Goal: Task Accomplishment & Management: Complete application form

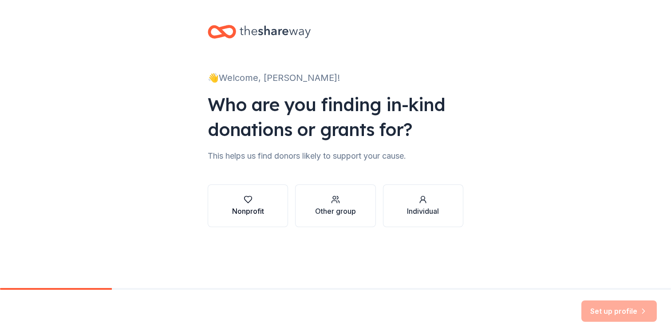
click at [262, 203] on div "button" at bounding box center [248, 199] width 32 height 9
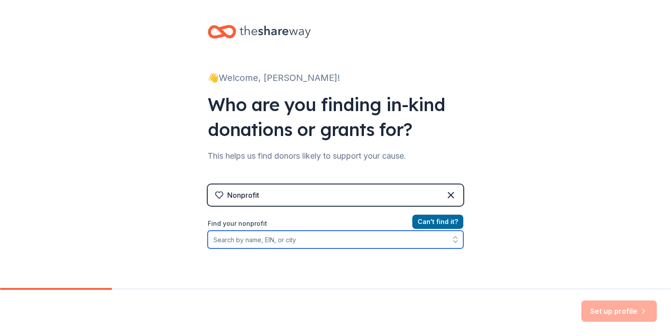
click at [221, 236] on input "Find your nonprofit" at bounding box center [336, 239] width 256 height 18
paste input "84-4086477"
type input "84-4086477"
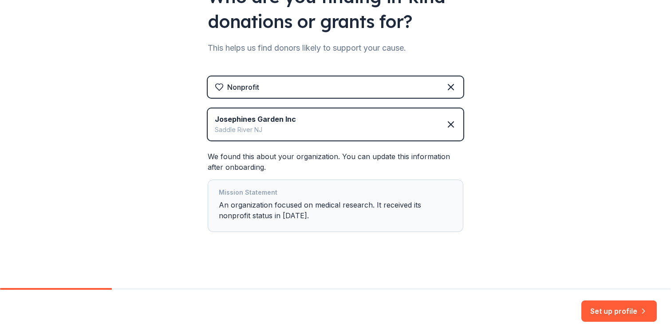
scroll to position [112, 0]
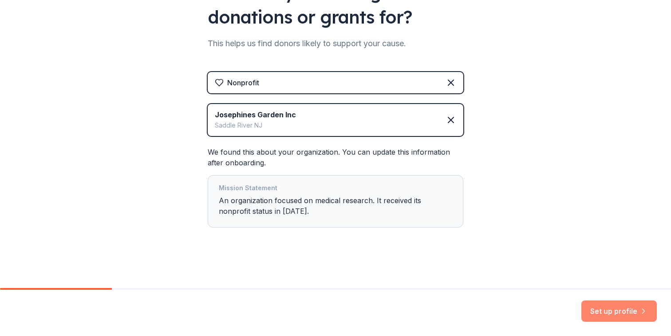
click at [604, 311] on button "Set up profile" at bounding box center [618, 310] width 75 height 21
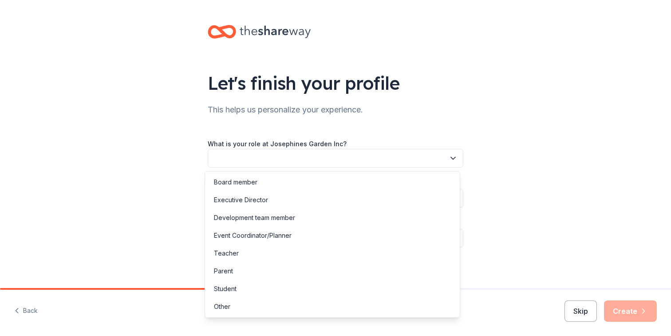
click at [345, 157] on button "button" at bounding box center [336, 158] width 256 height 19
click at [245, 182] on div "Board member" at bounding box center [235, 182] width 43 height 11
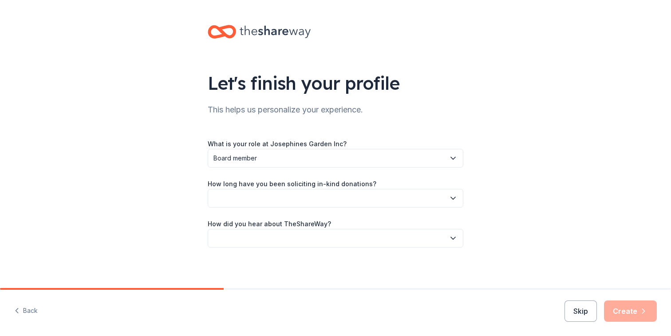
click at [250, 197] on button "button" at bounding box center [336, 198] width 256 height 19
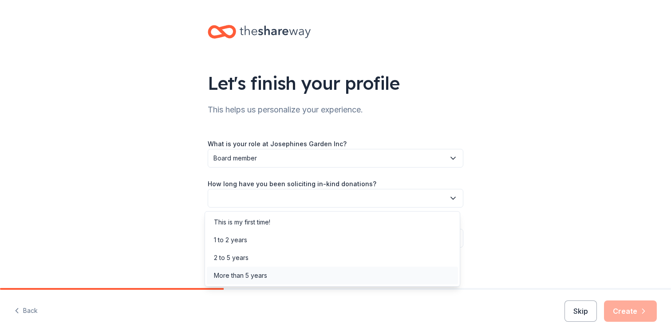
click at [249, 271] on div "More than 5 years" at bounding box center [240, 275] width 53 height 11
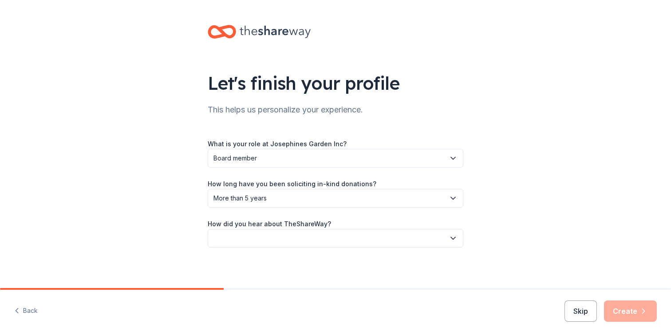
click at [239, 237] on button "button" at bounding box center [336, 238] width 256 height 19
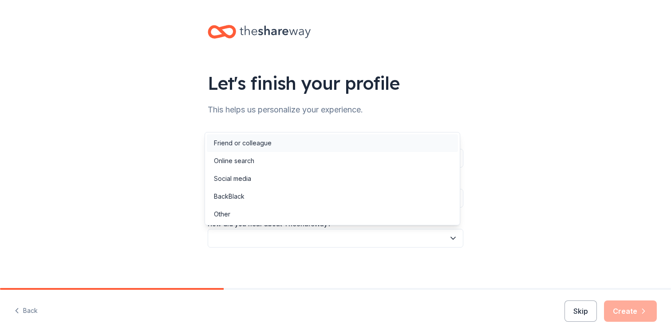
click at [246, 145] on div "Friend or colleague" at bounding box center [243, 143] width 58 height 11
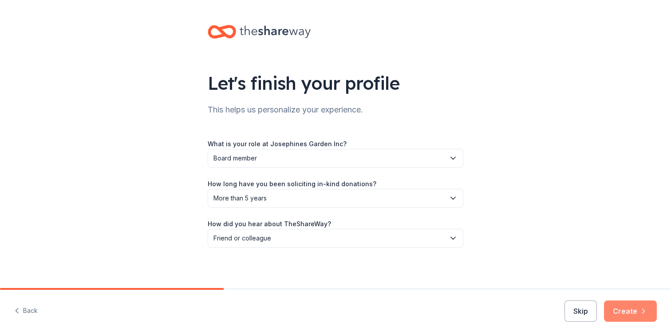
click at [640, 310] on icon "button" at bounding box center [643, 310] width 9 height 9
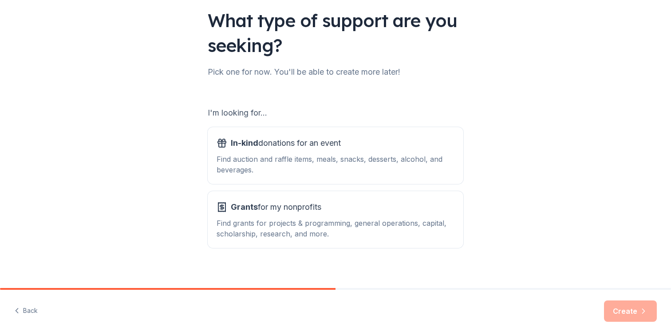
scroll to position [71, 0]
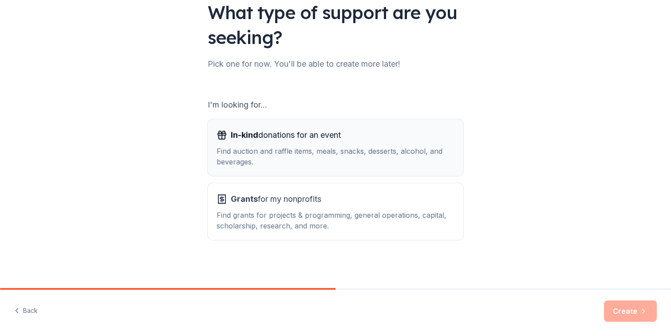
click at [300, 140] on span "In-kind donations for an event" at bounding box center [286, 135] width 110 height 14
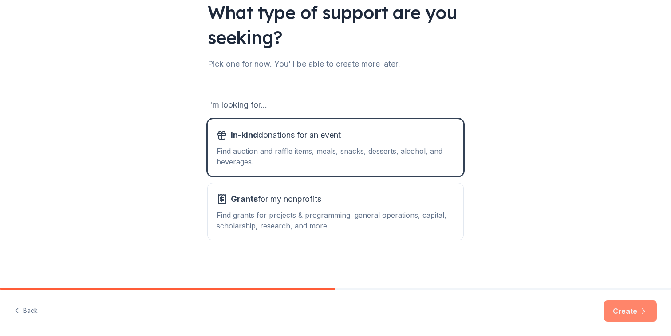
click at [632, 310] on button "Create" at bounding box center [630, 310] width 53 height 21
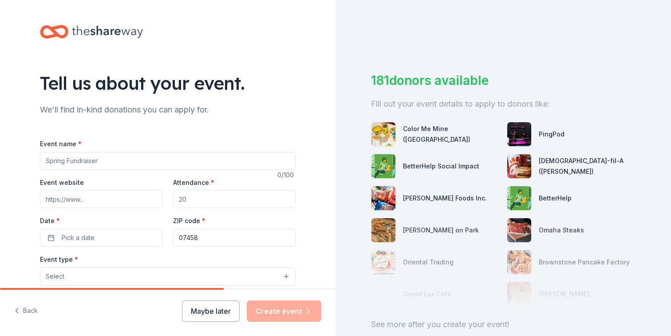
click at [122, 162] on input "Event name *" at bounding box center [168, 161] width 256 height 18
type input "[PERSON_NAME]'s Garden Luncheon"
drag, startPoint x: 198, startPoint y: 199, endPoint x: 179, endPoint y: 198, distance: 18.2
click at [179, 198] on input "Attendance *" at bounding box center [234, 199] width 122 height 18
type input "200"
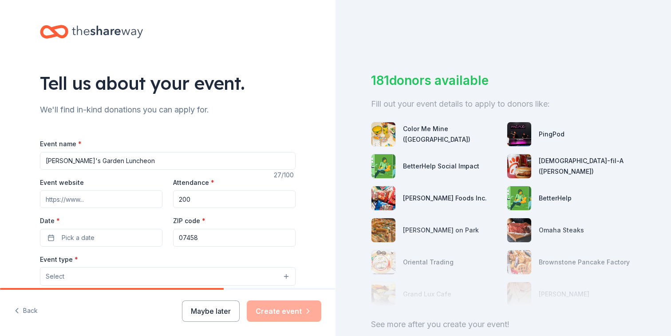
click at [111, 200] on input "Event website" at bounding box center [101, 199] width 122 height 18
paste input "https://secure.givelively.org/event/josephines-garden-inc/josephine-s-garden-lu…"
type input "https://secure.givelively.org/event/josephines-garden-inc/josephine-s-garden-lu…"
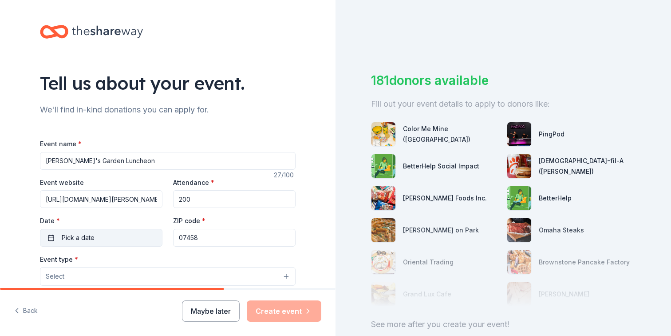
click at [107, 238] on button "Pick a date" at bounding box center [101, 238] width 122 height 18
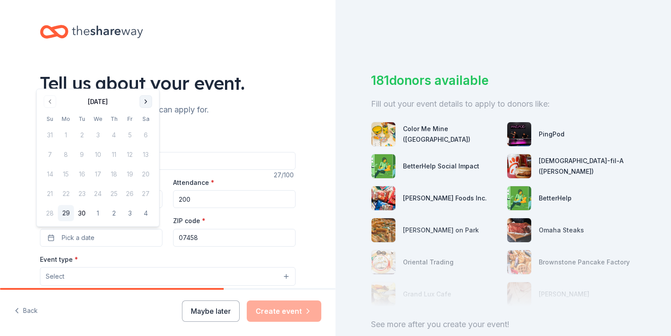
click at [146, 102] on button "Go to next month" at bounding box center [146, 101] width 12 height 12
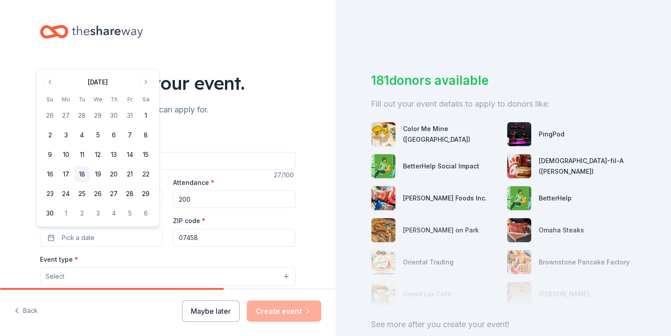
click at [85, 170] on button "18" at bounding box center [82, 174] width 16 height 16
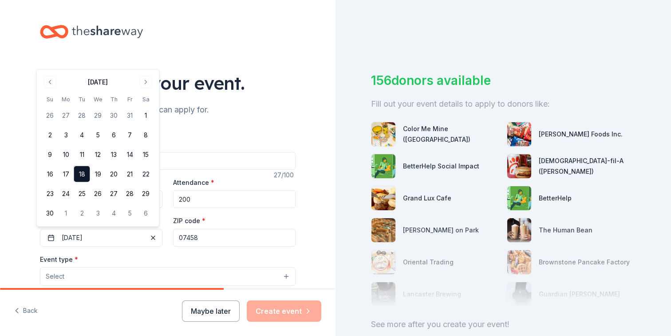
click at [138, 273] on button "Select" at bounding box center [168, 276] width 256 height 19
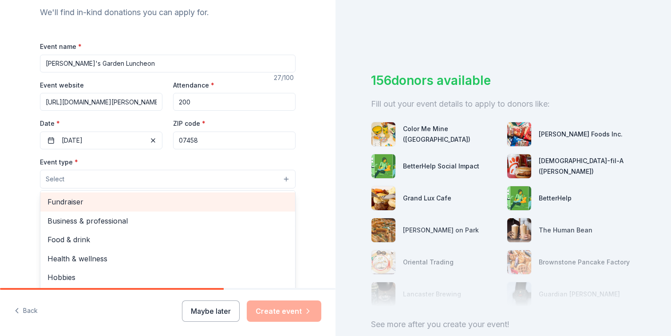
click at [69, 200] on span "Fundraiser" at bounding box center [167, 202] width 241 height 12
click at [151, 194] on div "Business & professional" at bounding box center [167, 202] width 255 height 19
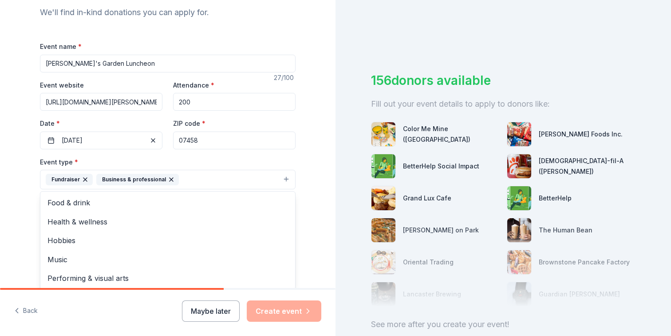
click at [168, 179] on icon "button" at bounding box center [171, 179] width 7 height 7
click at [252, 182] on button "Fundraiser" at bounding box center [168, 180] width 256 height 20
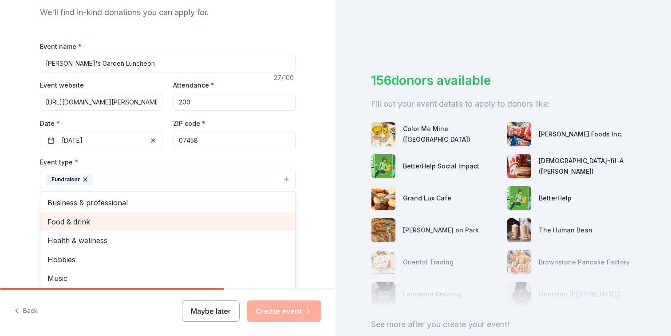
click at [196, 218] on span "Food & drink" at bounding box center [167, 222] width 241 height 12
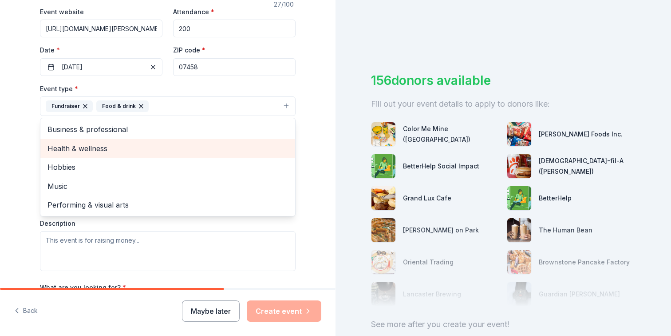
scroll to position [181, 0]
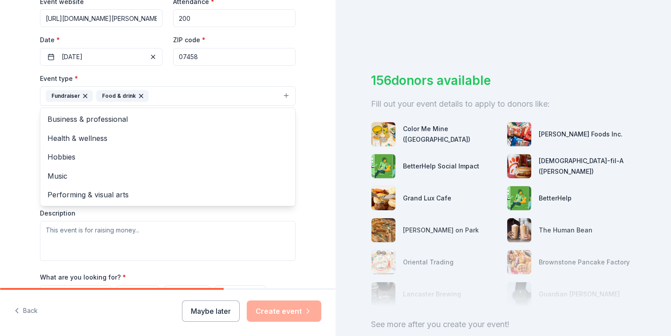
click at [0, 229] on div "Tell us about your event. We'll find in-kind donations you can apply for. Event…" at bounding box center [168, 115] width 336 height 592
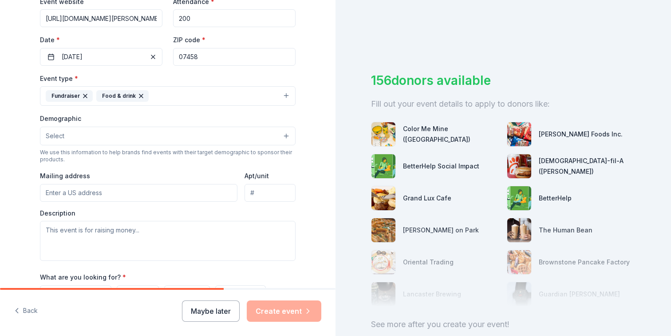
click at [77, 195] on input "Mailing address" at bounding box center [139, 193] width 198 height 18
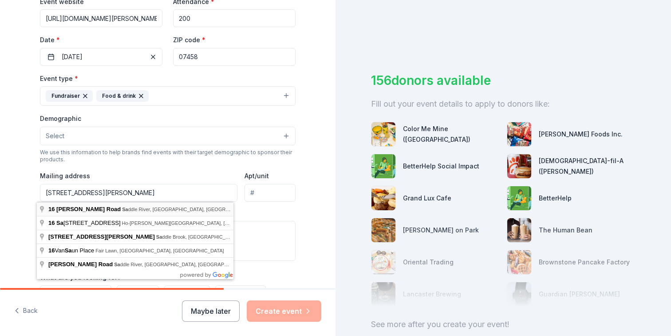
type input "16 Ackerman Road, Saddle River, NJ, 07458"
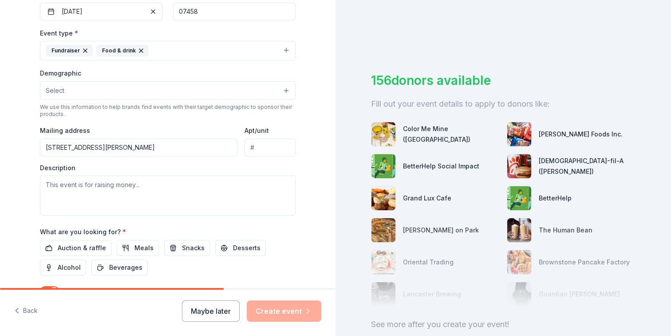
scroll to position [245, 0]
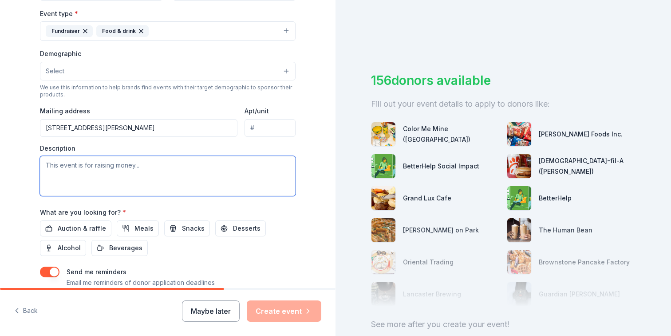
click at [124, 175] on textarea at bounding box center [168, 176] width 256 height 40
type textarea "Pediatric [MEDICAL_DATA] support and research"
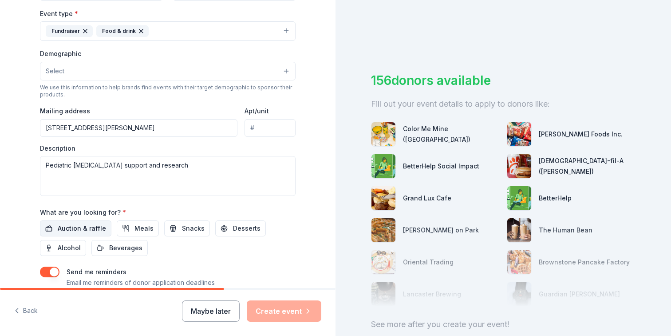
click at [90, 227] on span "Auction & raffle" at bounding box center [82, 228] width 48 height 11
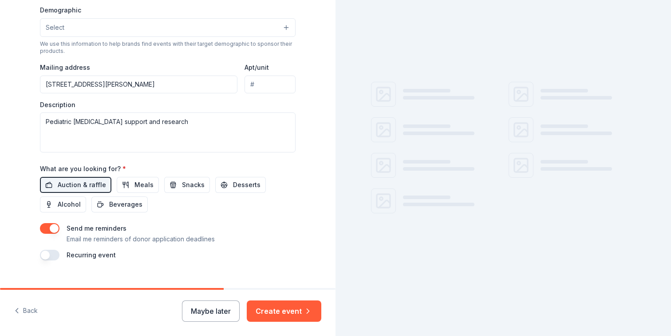
scroll to position [304, 0]
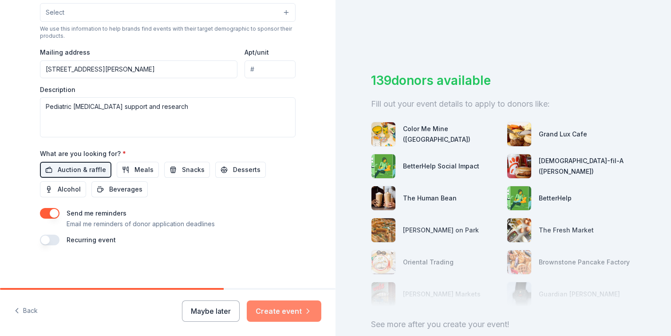
click at [285, 312] on button "Create event" at bounding box center [284, 310] width 75 height 21
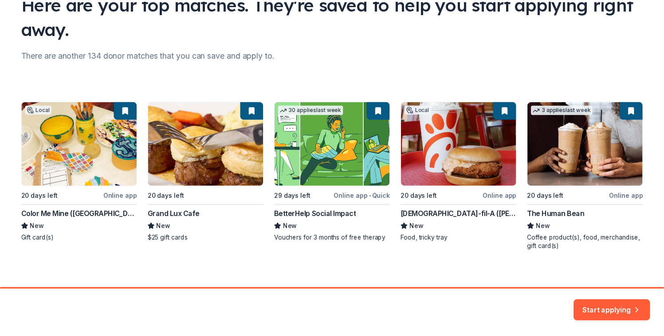
scroll to position [79, 0]
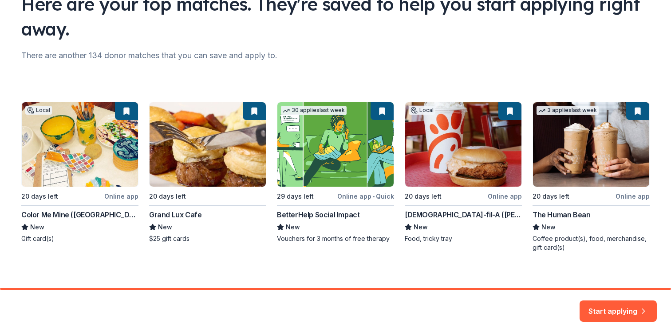
click at [120, 196] on div "Local 20 days left Online app Color Me Mine (Ridgewood) New Gift card(s) 20 day…" at bounding box center [335, 177] width 628 height 150
click at [610, 311] on button "Start applying" at bounding box center [618, 305] width 77 height 21
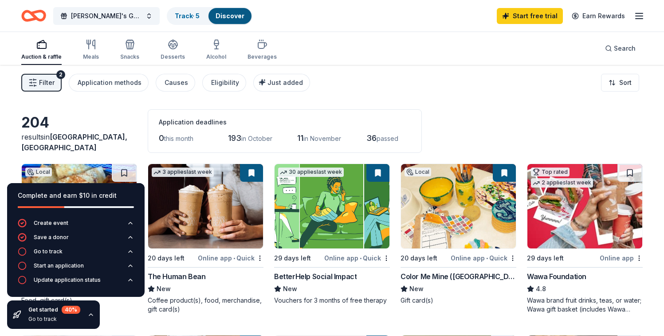
click at [448, 50] on div "Auction & raffle Meals Snacks Desserts Alcohol Beverages Search" at bounding box center [332, 48] width 622 height 33
click at [357, 52] on div "Auction & raffle Meals Snacks Desserts Alcohol Beverages Search" at bounding box center [332, 48] width 622 height 33
click at [432, 83] on div "Filter 2 Application methods Causes Eligibility Just added Sort" at bounding box center [332, 83] width 664 height 36
click at [107, 317] on div "Complete and earn $10 in credit Create event Save a donor Go to track Start an …" at bounding box center [76, 256] width 152 height 160
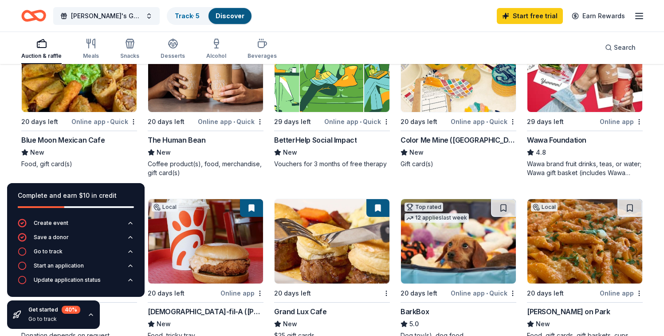
scroll to position [133, 0]
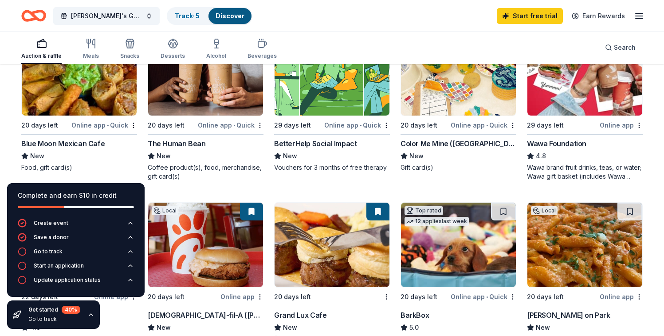
click at [91, 125] on div "Online app • Quick" at bounding box center [104, 124] width 66 height 11
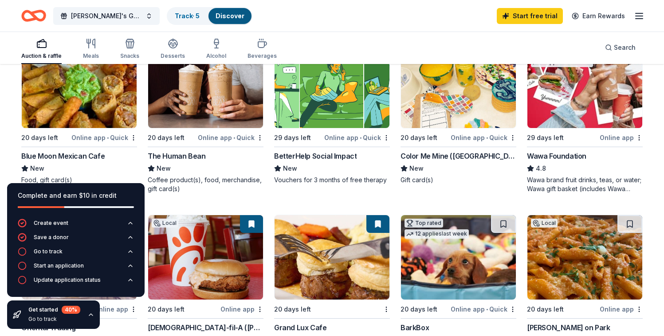
scroll to position [114, 0]
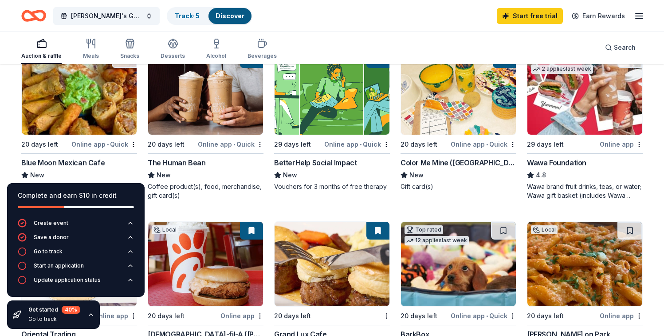
click at [470, 144] on div "Online app • Quick" at bounding box center [484, 143] width 66 height 11
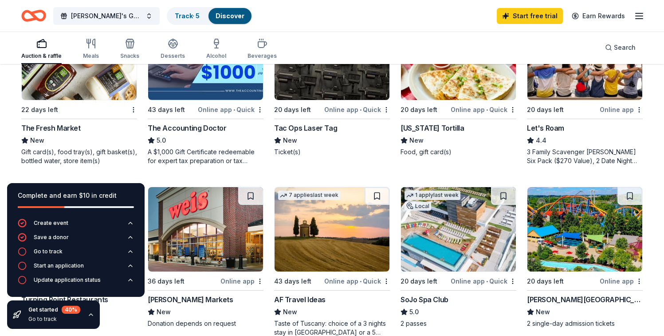
scroll to position [492, 0]
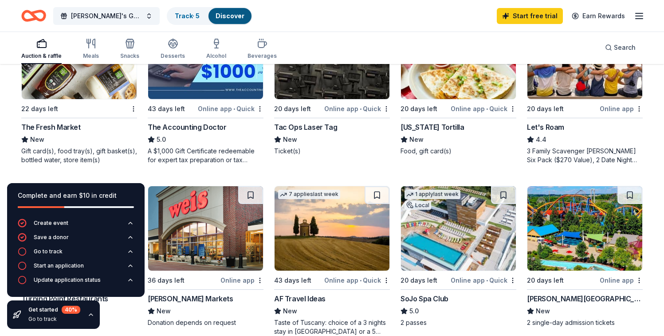
click at [47, 127] on div "The Fresh Market" at bounding box center [50, 127] width 59 height 11
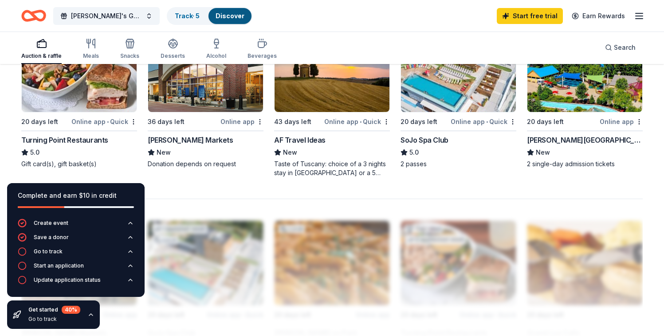
scroll to position [661, 0]
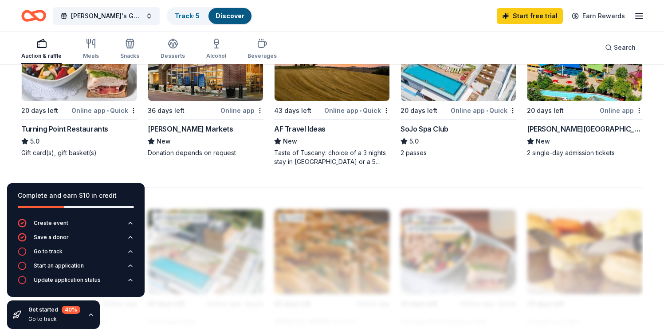
click at [427, 127] on div "SoJo Spa Club" at bounding box center [425, 128] width 48 height 11
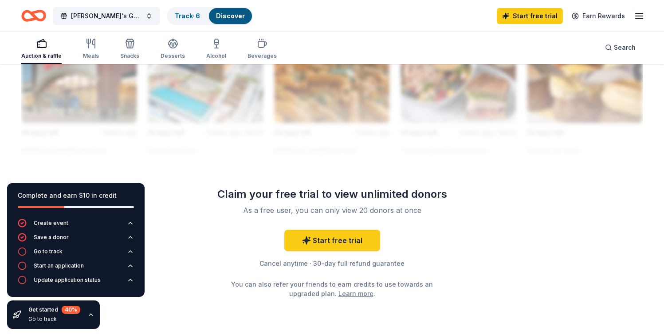
scroll to position [839, 0]
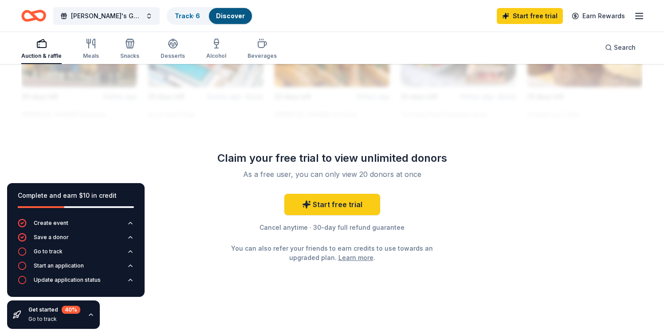
scroll to position [869, 0]
click at [356, 205] on link "Start free trial" at bounding box center [332, 203] width 96 height 21
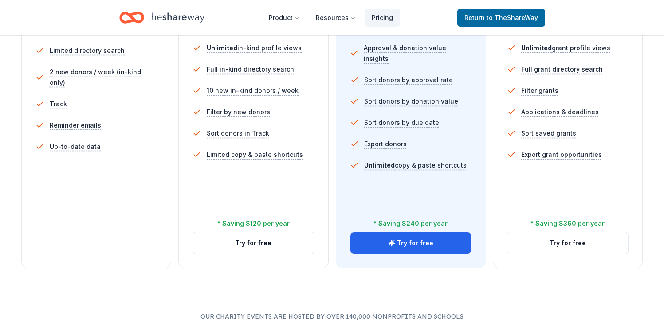
scroll to position [295, 0]
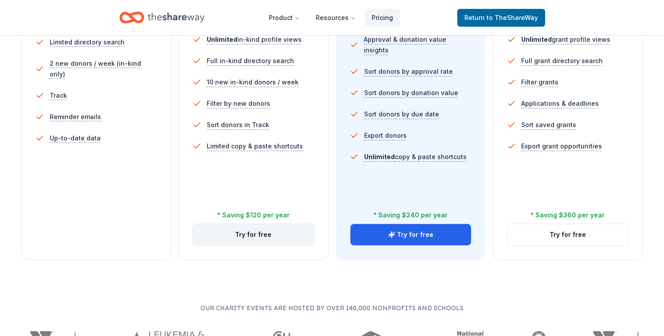
click at [249, 237] on button "Try for free" at bounding box center [253, 234] width 121 height 21
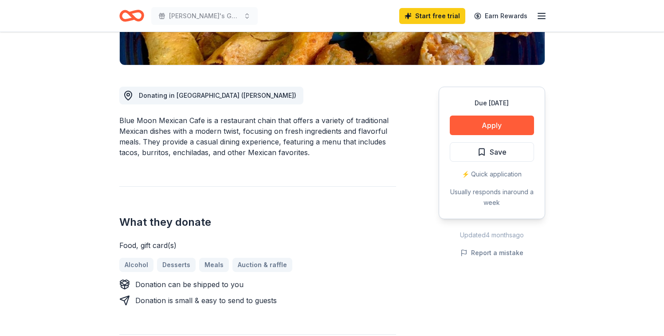
scroll to position [205, 0]
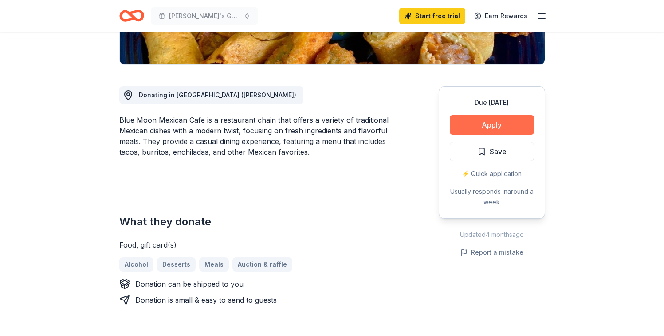
click at [488, 121] on button "Apply" at bounding box center [492, 125] width 84 height 20
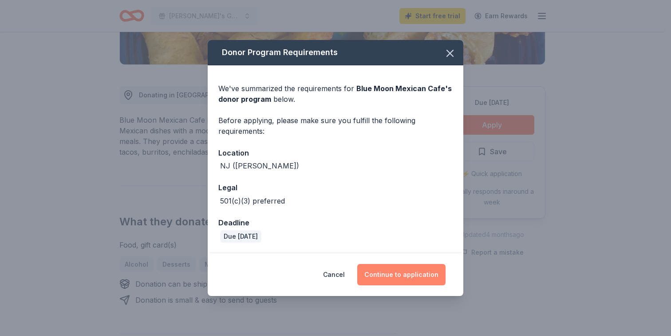
click at [403, 275] on button "Continue to application" at bounding box center [401, 274] width 88 height 21
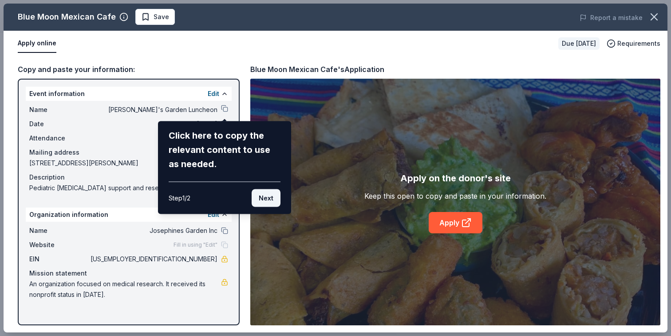
click at [264, 199] on button "Next" at bounding box center [266, 198] width 29 height 18
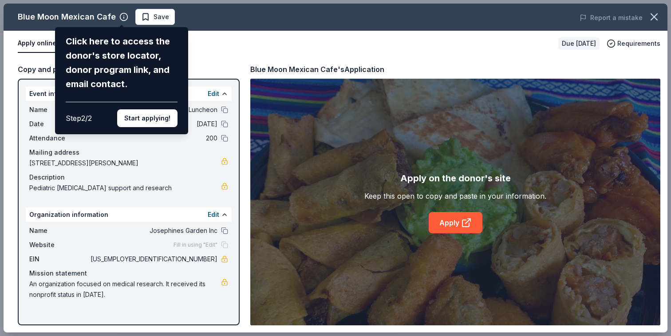
click at [291, 16] on div "Blue Moon Mexican Cafe Click here to access the donor's store locator, donor pr…" at bounding box center [336, 168] width 664 height 328
click at [108, 70] on div "Click here to access the donor's store locator, donor program link, and email c…" at bounding box center [122, 62] width 112 height 57
click at [146, 120] on button "Start applying!" at bounding box center [147, 118] width 60 height 18
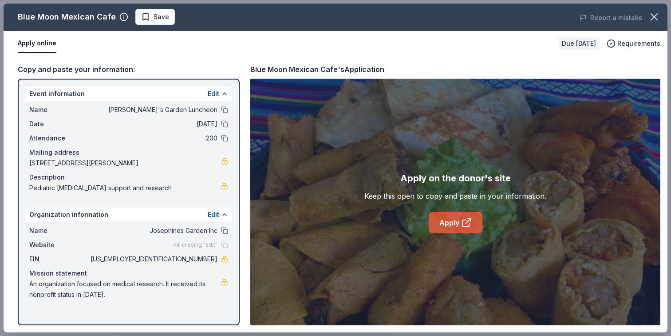
click at [458, 225] on link "Apply" at bounding box center [456, 222] width 54 height 21
click at [649, 16] on icon "button" at bounding box center [654, 17] width 12 height 12
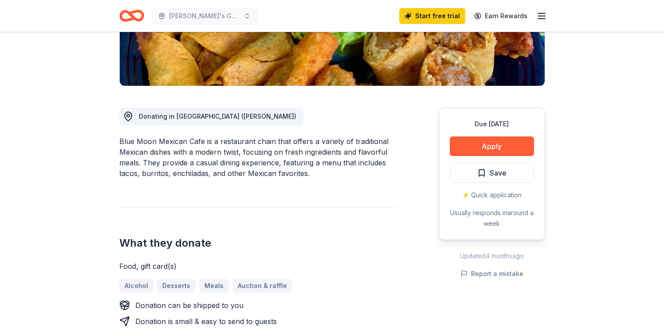
scroll to position [0, 0]
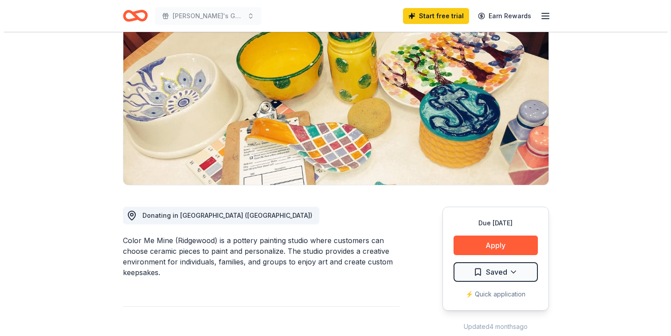
scroll to position [88, 0]
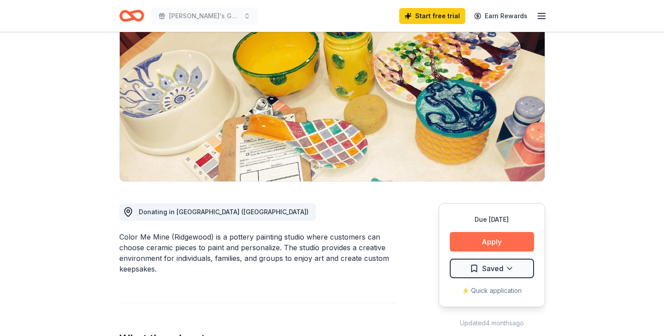
click at [484, 239] on button "Apply" at bounding box center [492, 242] width 84 height 20
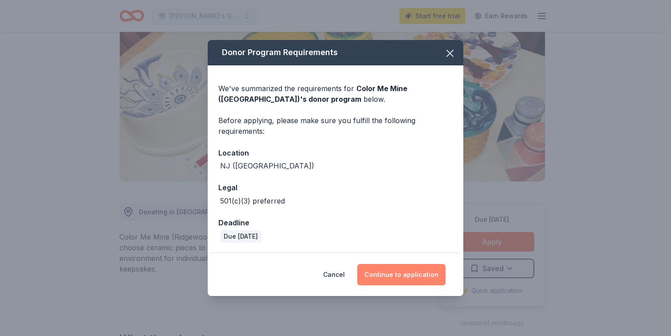
click at [401, 273] on button "Continue to application" at bounding box center [401, 274] width 88 height 21
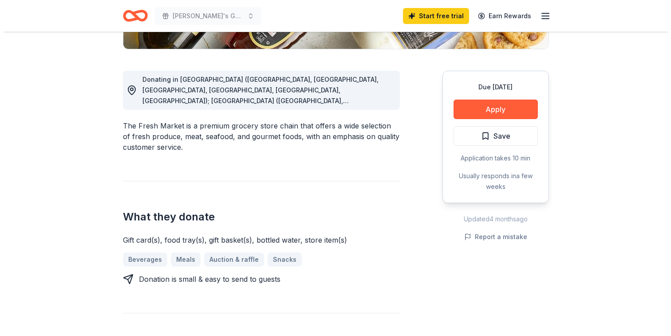
scroll to position [222, 0]
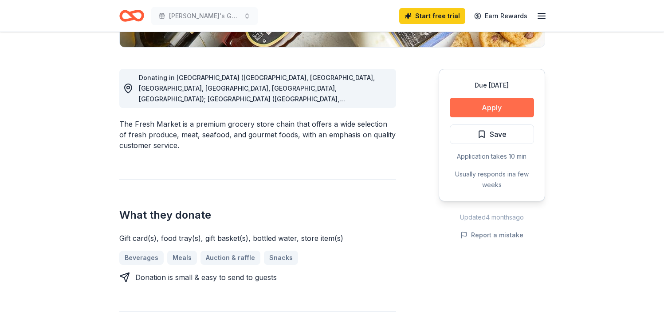
click at [488, 107] on button "Apply" at bounding box center [492, 108] width 84 height 20
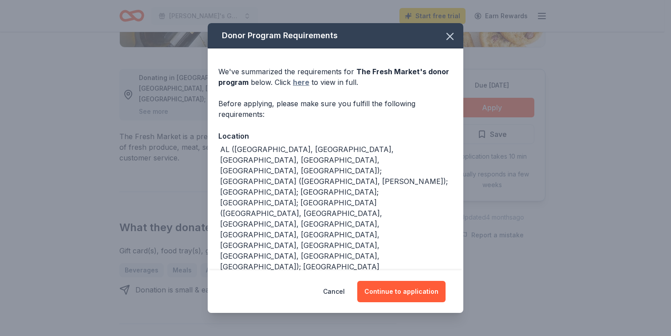
click at [299, 83] on link "here" at bounding box center [301, 82] width 16 height 11
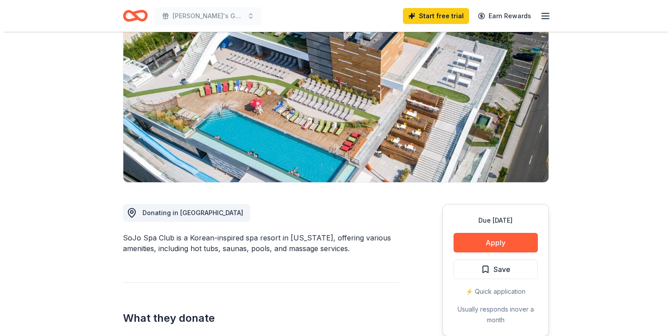
scroll to position [105, 0]
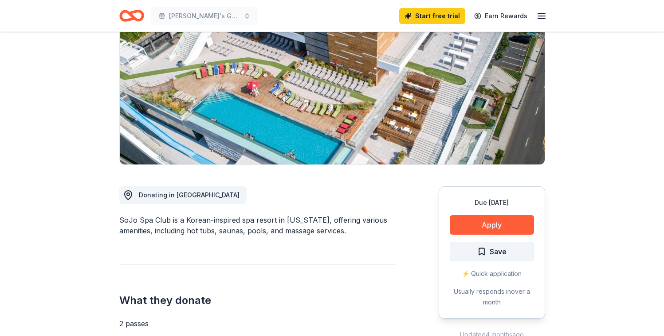
drag, startPoint x: 497, startPoint y: 225, endPoint x: 507, endPoint y: 250, distance: 27.9
click at [507, 250] on div "Due [DATE] Apply Save ⚡️ Quick application Usually responds in over a month" at bounding box center [492, 252] width 107 height 132
click at [505, 250] on span "Save" at bounding box center [498, 251] width 17 height 12
click at [499, 227] on button "Apply" at bounding box center [492, 225] width 84 height 20
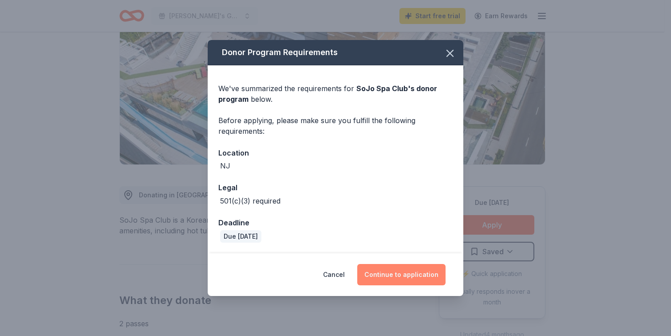
click at [392, 276] on button "Continue to application" at bounding box center [401, 274] width 88 height 21
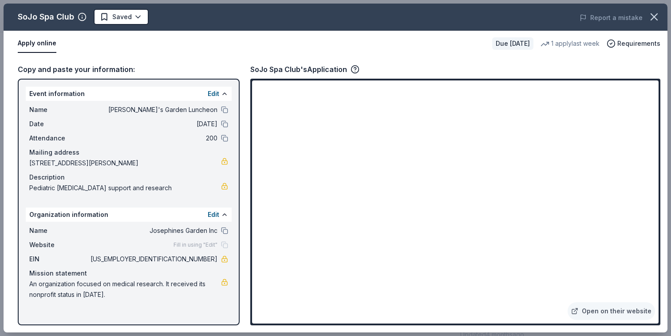
click at [391, 47] on div "Apply online" at bounding box center [251, 43] width 467 height 19
